Goal: Use online tool/utility: Utilize a website feature to perform a specific function

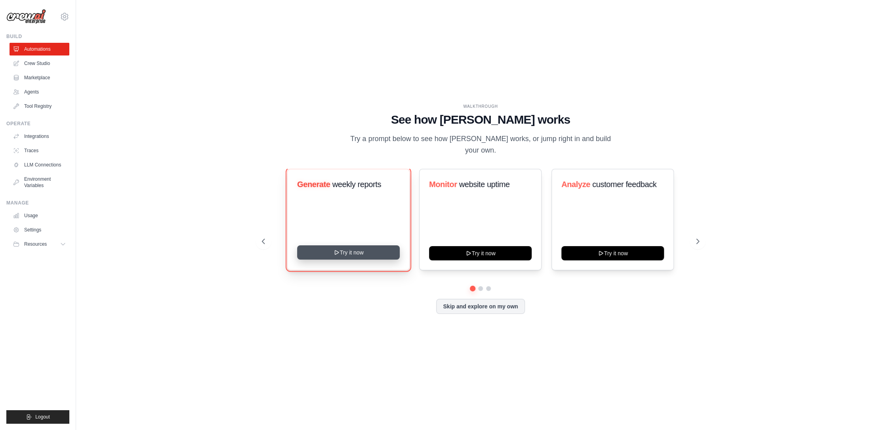
click at [340, 248] on button "Try it now" at bounding box center [348, 252] width 103 height 14
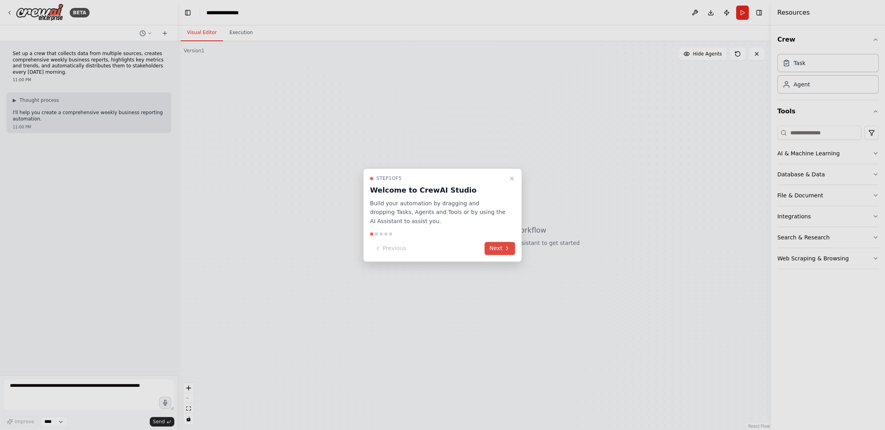
click at [511, 248] on button "Next" at bounding box center [500, 248] width 31 height 13
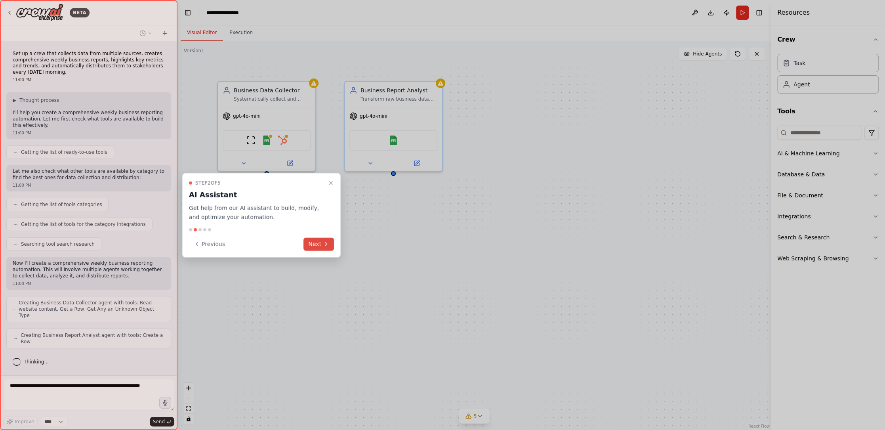
scroll to position [10, 0]
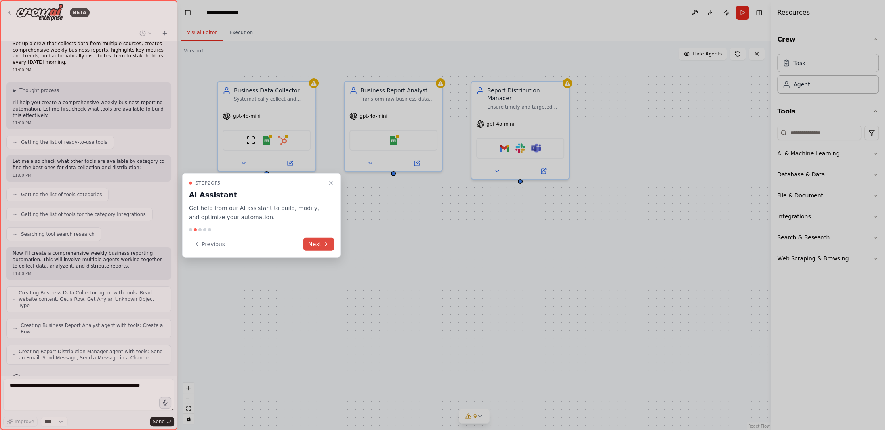
click at [322, 241] on button "Next" at bounding box center [319, 243] width 31 height 13
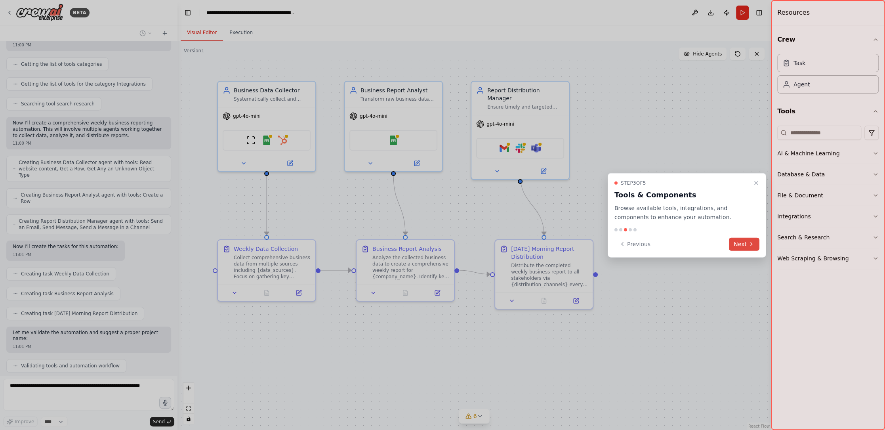
scroll to position [166, 0]
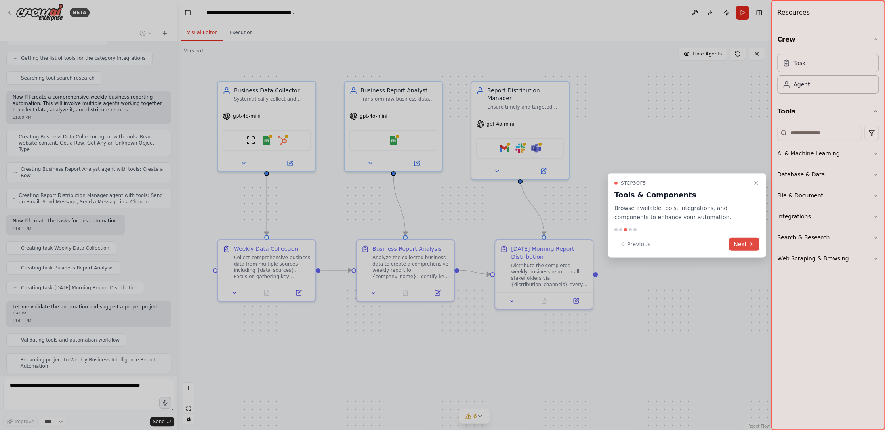
click at [743, 241] on button "Next" at bounding box center [744, 243] width 31 height 13
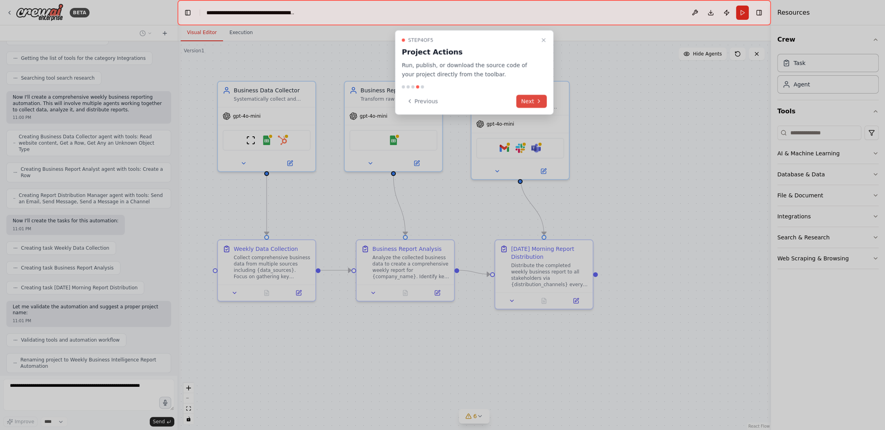
click at [533, 96] on button "Next" at bounding box center [531, 101] width 31 height 13
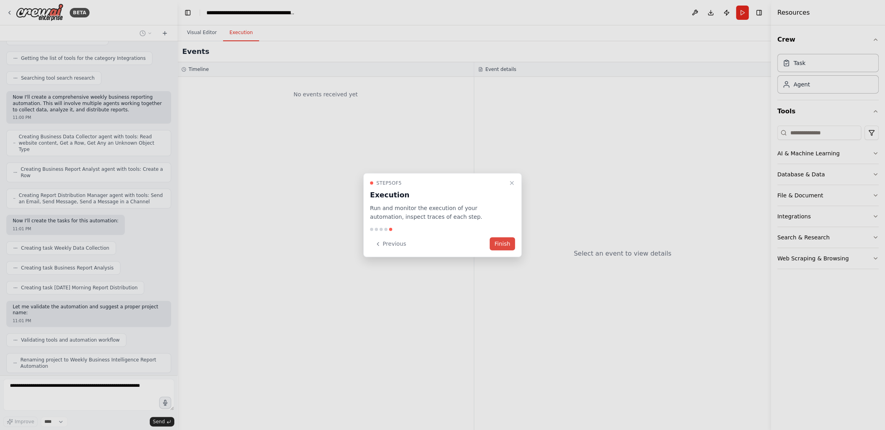
click at [503, 239] on button "Finish" at bounding box center [502, 243] width 25 height 13
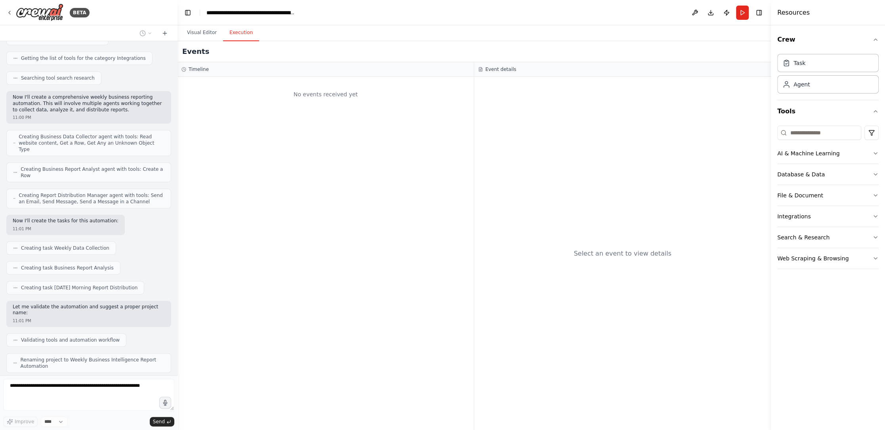
click at [243, 34] on button "Execution" at bounding box center [241, 33] width 36 height 17
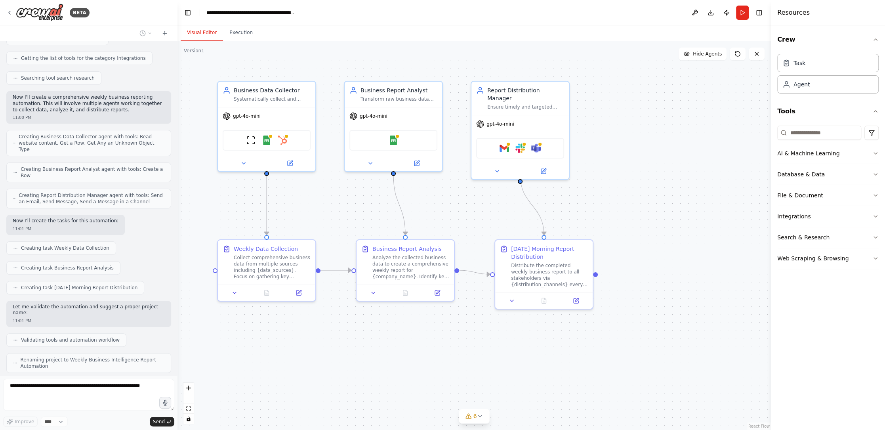
click at [199, 33] on button "Visual Editor" at bounding box center [202, 33] width 42 height 17
click at [827, 151] on button "AI & Machine Learning" at bounding box center [828, 153] width 101 height 21
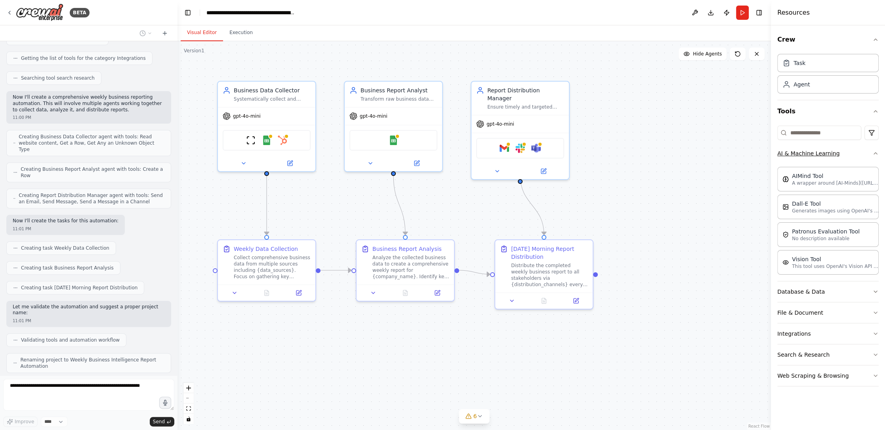
click at [827, 151] on button "AI & Machine Learning" at bounding box center [828, 153] width 101 height 21
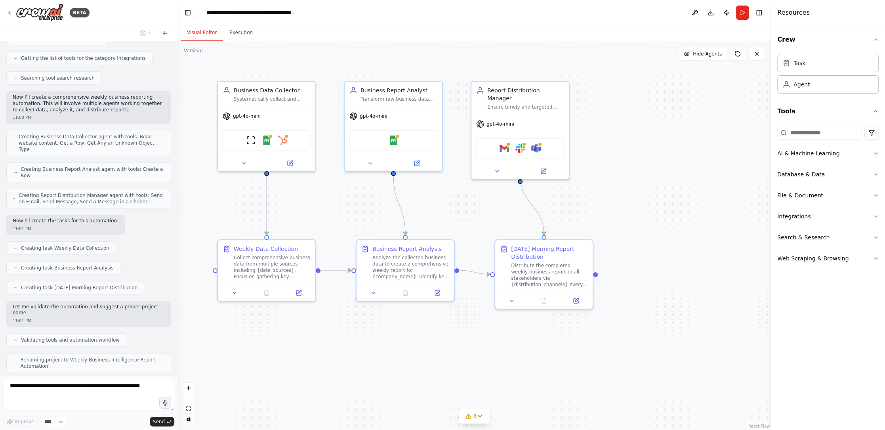
click at [735, 141] on div ".deletable-edge-delete-btn { width: 20px; height: 20px; border: 0px solid #ffff…" at bounding box center [475, 235] width 594 height 389
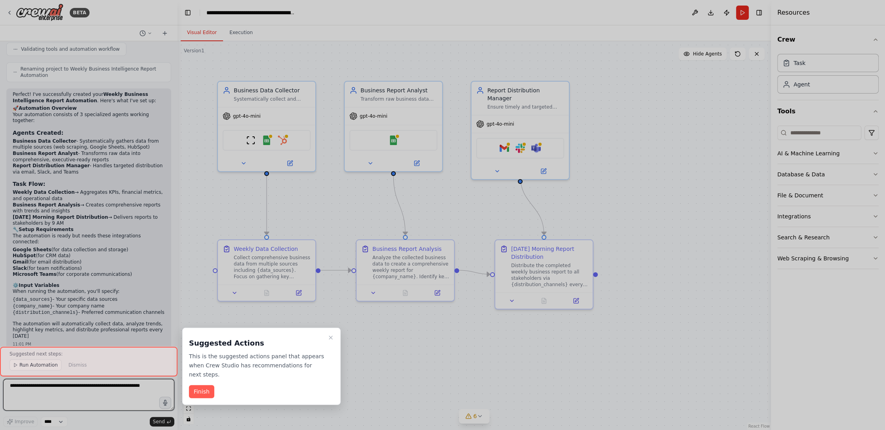
scroll to position [463, 0]
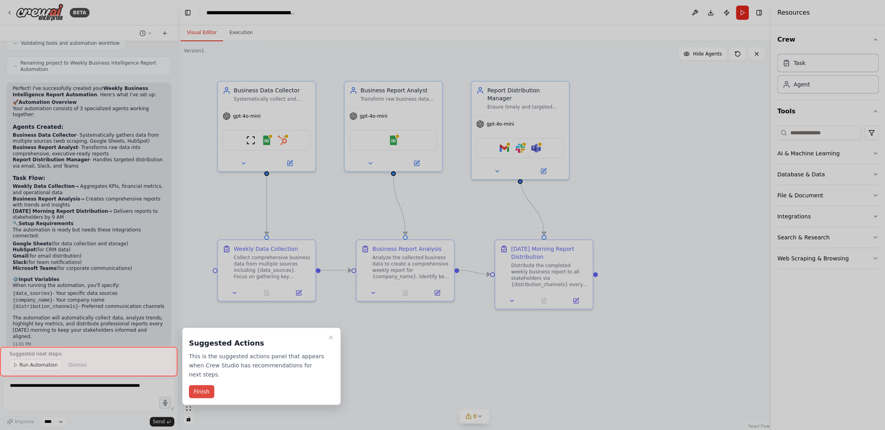
click at [206, 385] on button "Finish" at bounding box center [201, 391] width 25 height 13
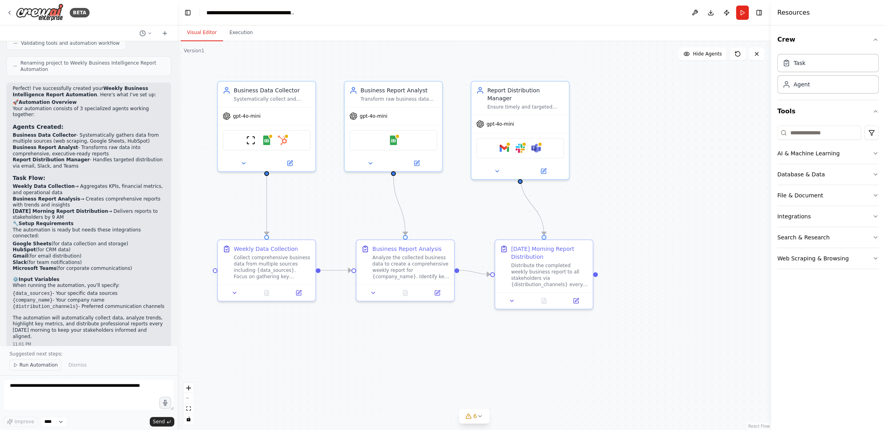
click at [42, 367] on span "Run Automation" at bounding box center [38, 365] width 38 height 6
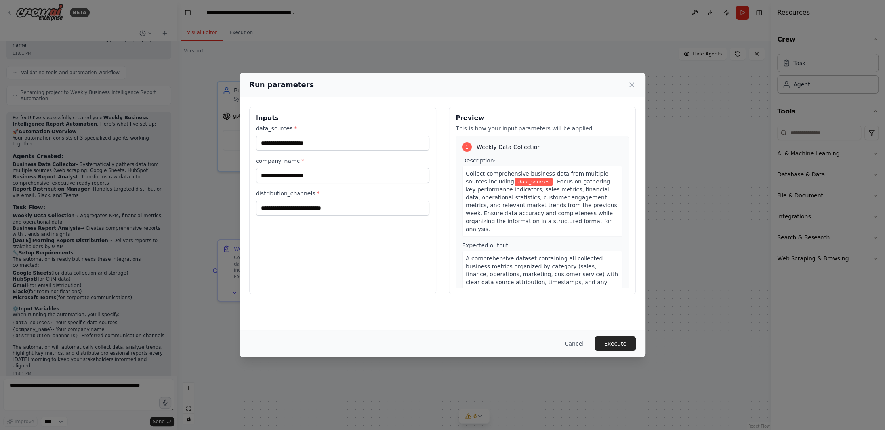
click at [516, 178] on span "data_sources" at bounding box center [534, 182] width 38 height 9
click at [302, 142] on input "data_sources *" at bounding box center [343, 143] width 174 height 15
type input "**********"
click at [324, 175] on input "company_name *" at bounding box center [343, 175] width 174 height 15
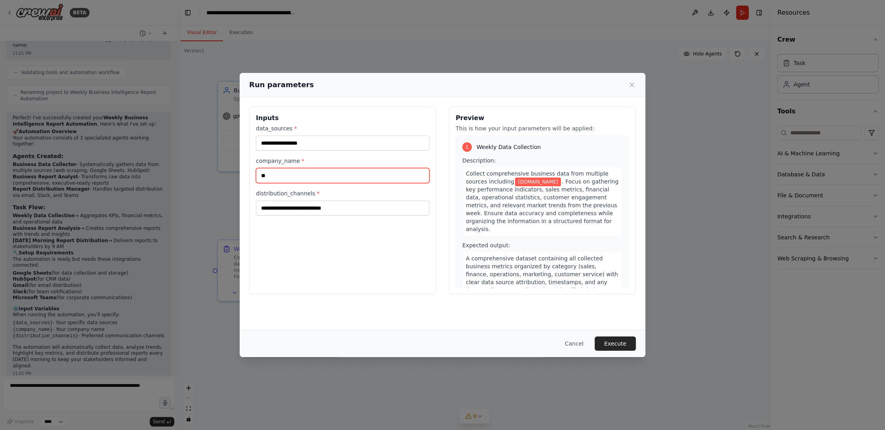
type input "*"
type input "**********"
click at [310, 276] on div "**********" at bounding box center [342, 201] width 187 height 188
click at [332, 207] on input "distribution_channels *" at bounding box center [343, 208] width 174 height 15
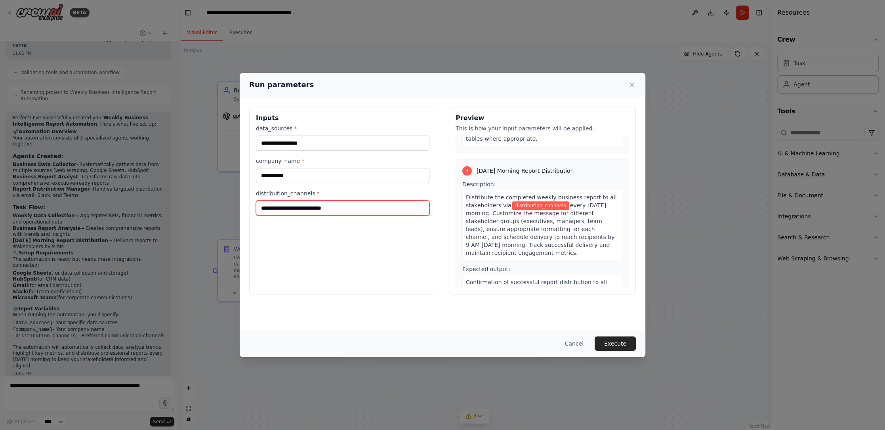
scroll to position [359, 0]
click at [339, 202] on input "distribution_channels *" at bounding box center [343, 208] width 174 height 15
type input "*****"
click at [619, 344] on button "Execute" at bounding box center [615, 344] width 41 height 14
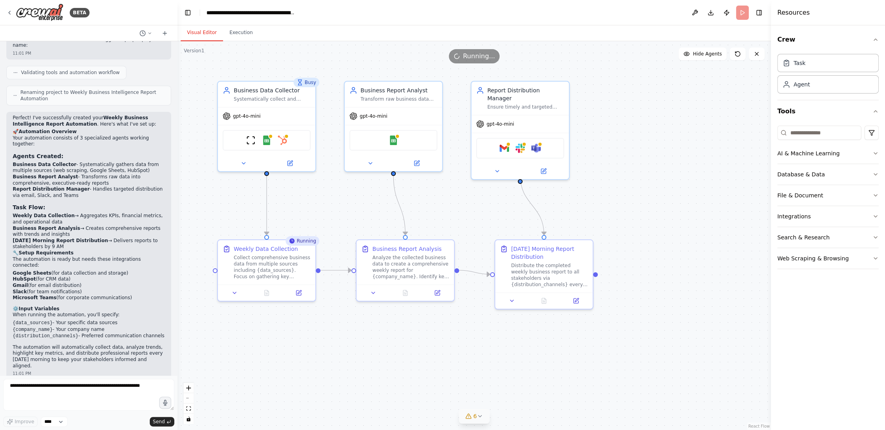
click at [481, 416] on icon at bounding box center [480, 416] width 6 height 6
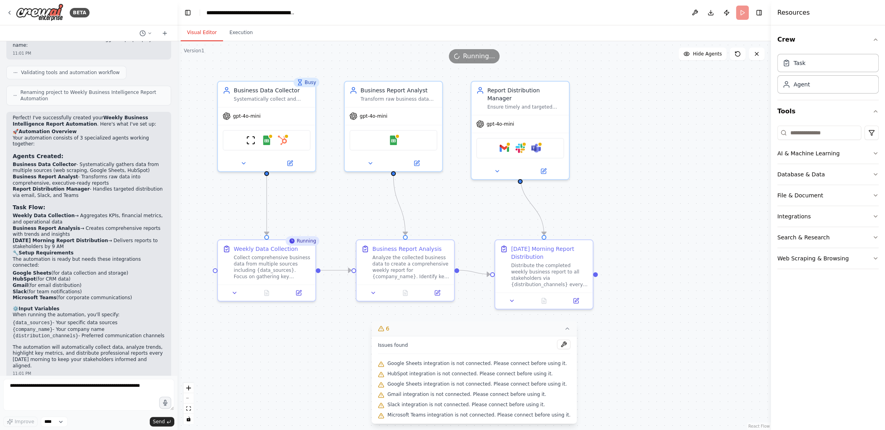
click at [287, 359] on div ".deletable-edge-delete-btn { width: 20px; height: 20px; border: 0px solid #ffff…" at bounding box center [475, 235] width 594 height 389
click at [642, 347] on div ".deletable-edge-delete-btn { width: 20px; height: 20px; border: 0px solid #ffff…" at bounding box center [475, 235] width 594 height 389
click at [801, 67] on div "Task" at bounding box center [828, 63] width 101 height 18
click at [703, 228] on div ".deletable-edge-delete-btn { width: 20px; height: 20px; border: 0px solid #ffff…" at bounding box center [475, 235] width 594 height 389
click at [701, 248] on div ".deletable-edge-delete-btn { width: 20px; height: 20px; border: 0px solid #ffff…" at bounding box center [475, 235] width 594 height 389
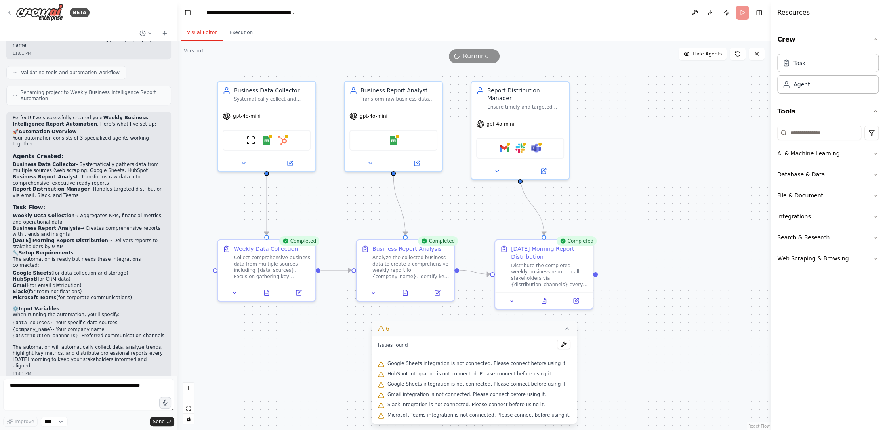
scroll to position [463, 0]
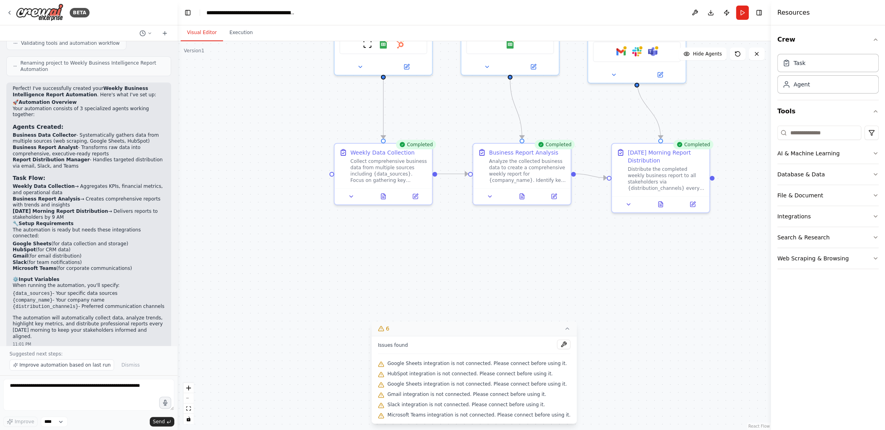
click at [702, 346] on div ".deletable-edge-delete-btn { width: 20px; height: 20px; border: 0px solid #ffff…" at bounding box center [475, 235] width 594 height 389
click at [798, 216] on button "Integrations" at bounding box center [828, 216] width 101 height 21
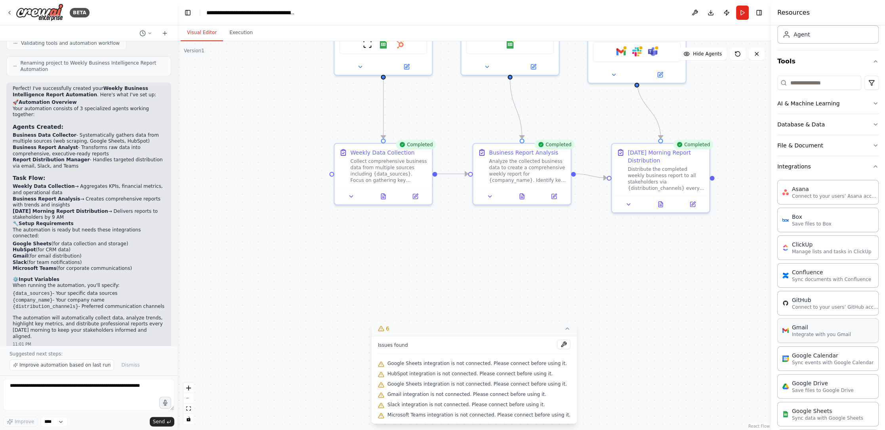
scroll to position [59, 0]
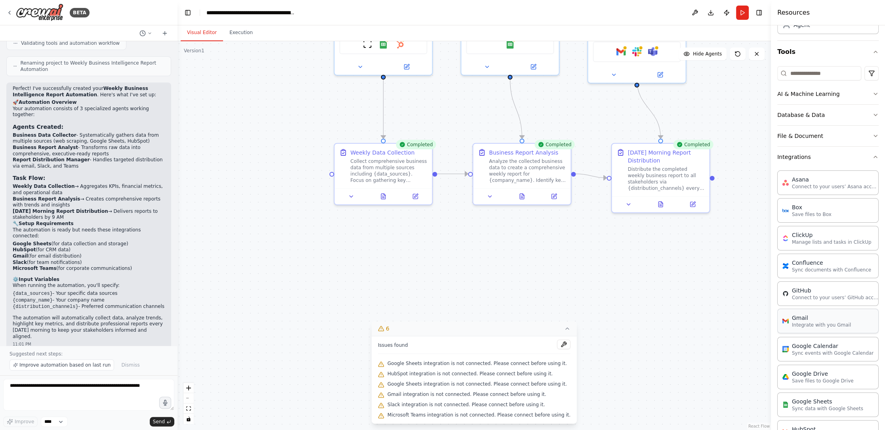
click at [826, 329] on div "Gmail Integrate with you Gmail" at bounding box center [828, 321] width 101 height 25
click at [813, 323] on p "Integrate with you Gmail" at bounding box center [821, 325] width 59 height 6
click at [809, 322] on p "Integrate with you Gmail" at bounding box center [821, 325] width 59 height 6
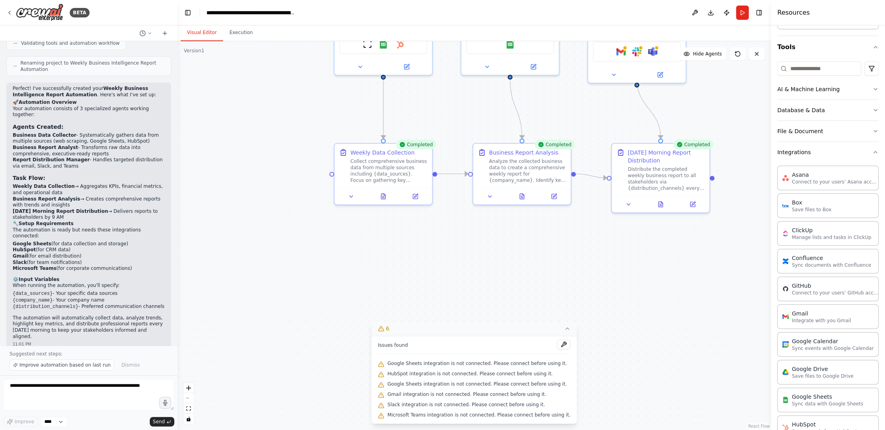
scroll to position [0, 0]
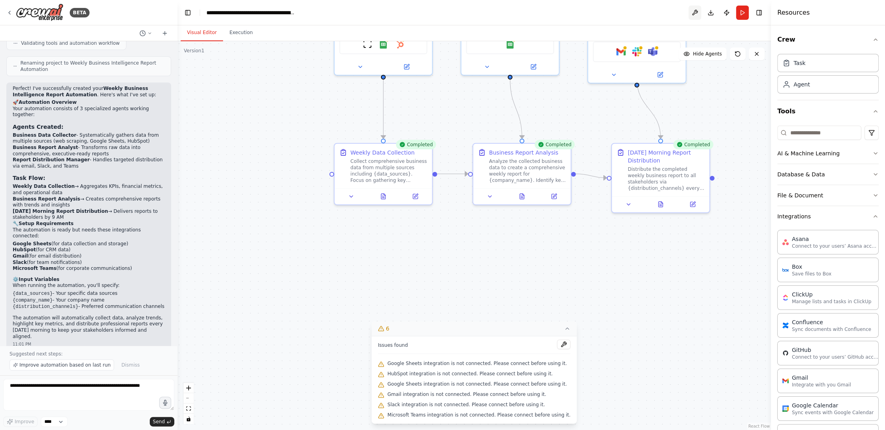
click at [693, 11] on button at bounding box center [695, 13] width 13 height 14
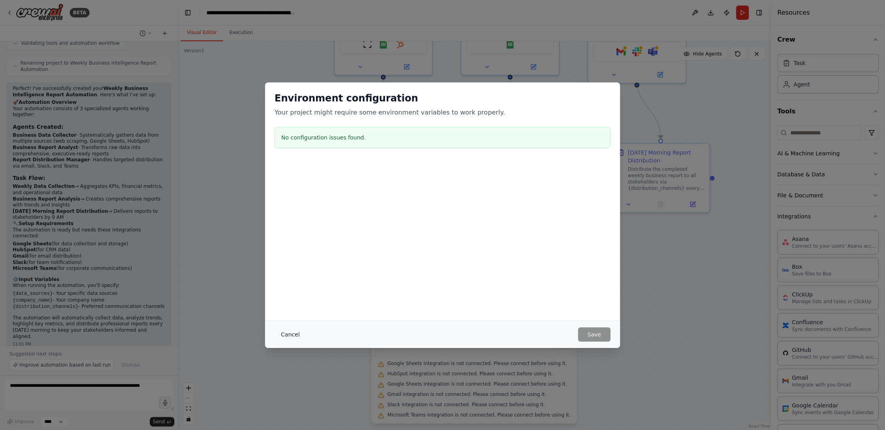
click at [285, 333] on button "Cancel" at bounding box center [290, 334] width 31 height 14
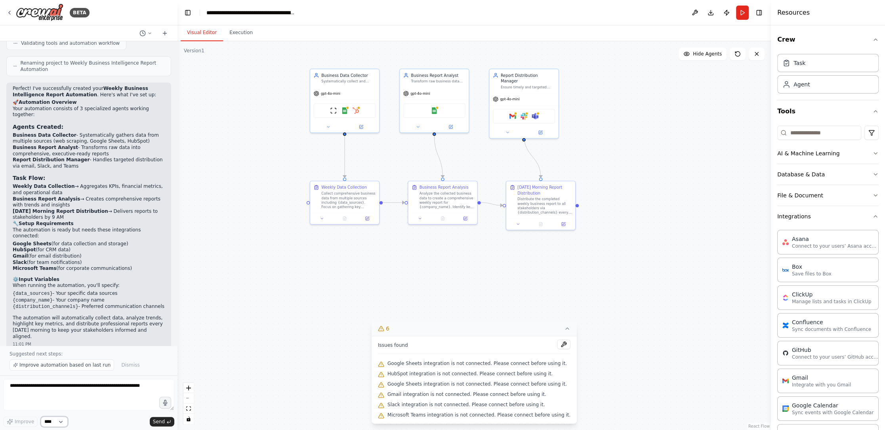
click at [53, 421] on select "****" at bounding box center [54, 422] width 27 height 10
click at [245, 333] on div ".deletable-edge-delete-btn { width: 20px; height: 20px; border: 0px solid #ffff…" at bounding box center [475, 235] width 594 height 389
